Goal: Task Accomplishment & Management: Manage account settings

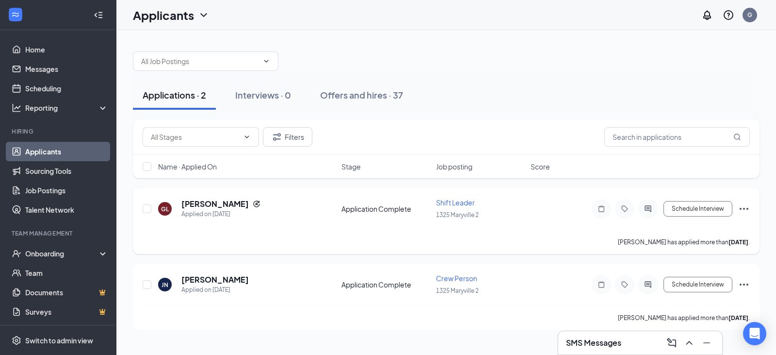
click at [449, 206] on span "Shift Leader" at bounding box center [455, 202] width 39 height 9
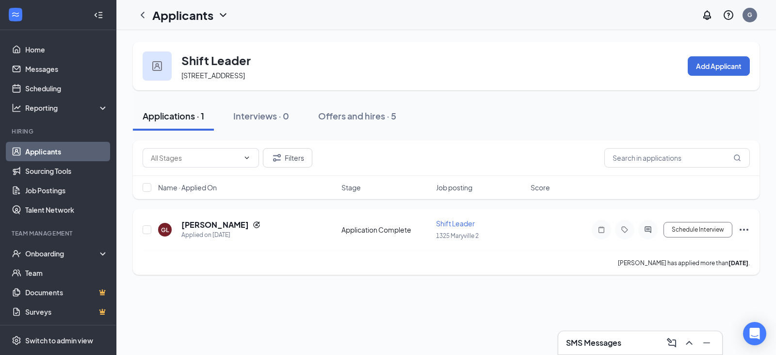
click at [458, 222] on span "Shift Leader" at bounding box center [455, 223] width 39 height 9
click at [231, 225] on h5 "[PERSON_NAME]" at bounding box center [214, 224] width 67 height 11
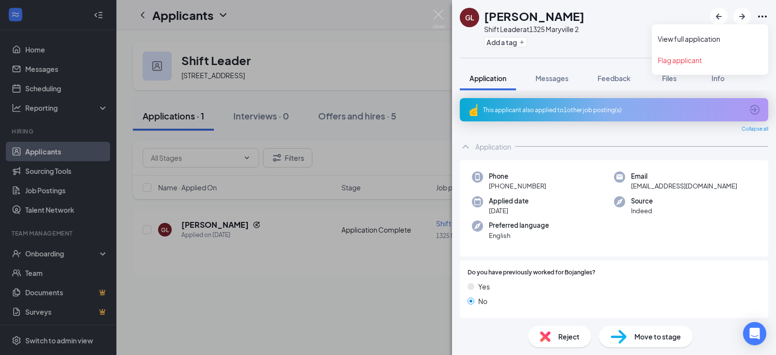
click at [762, 15] on icon "Ellipses" at bounding box center [763, 17] width 12 height 12
click at [724, 34] on link "View full application" at bounding box center [710, 39] width 105 height 10
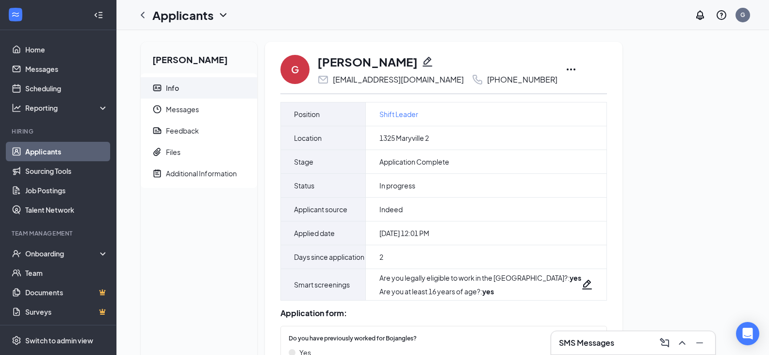
click at [565, 70] on icon "Ellipses" at bounding box center [571, 70] width 12 height 12
click at [695, 213] on div "Genna Leatherwood Info Messages Feedback Files Additional Information G Genna L…" at bounding box center [443, 302] width 620 height 520
click at [567, 70] on icon "Ellipses" at bounding box center [571, 69] width 9 height 2
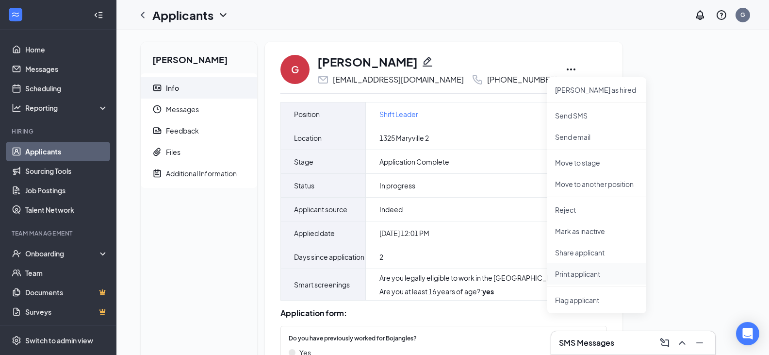
click at [576, 274] on p "Print applicant" at bounding box center [596, 274] width 83 height 10
